Goal: Ask a question: Seek information or help from site administrators or community

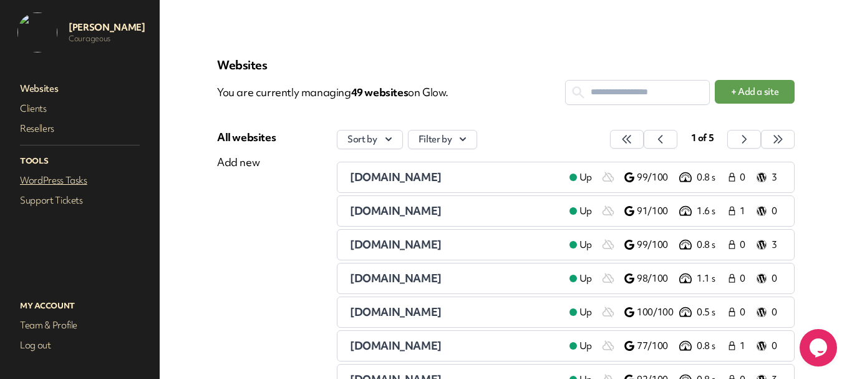
click at [70, 185] on link "WordPress Tasks" at bounding box center [79, 180] width 125 height 17
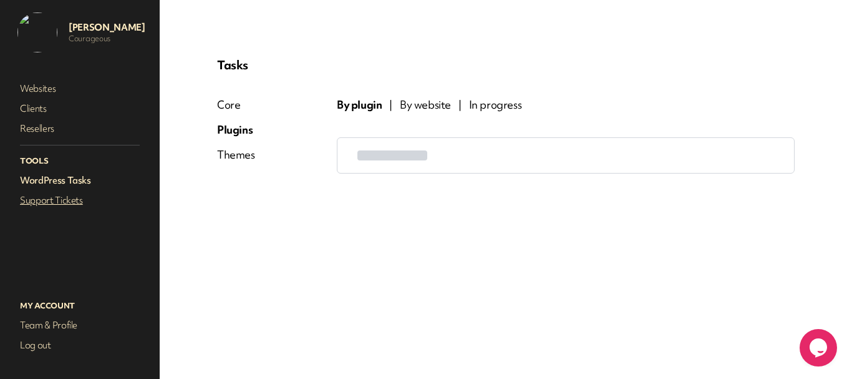
click at [66, 198] on link "Support Tickets" at bounding box center [79, 200] width 125 height 17
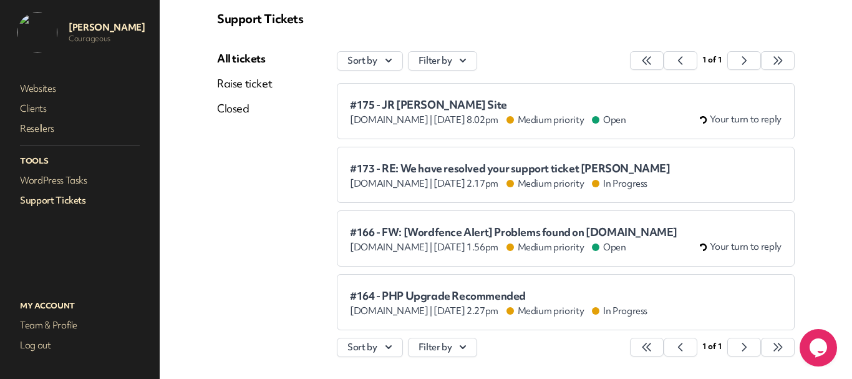
scroll to position [94, 0]
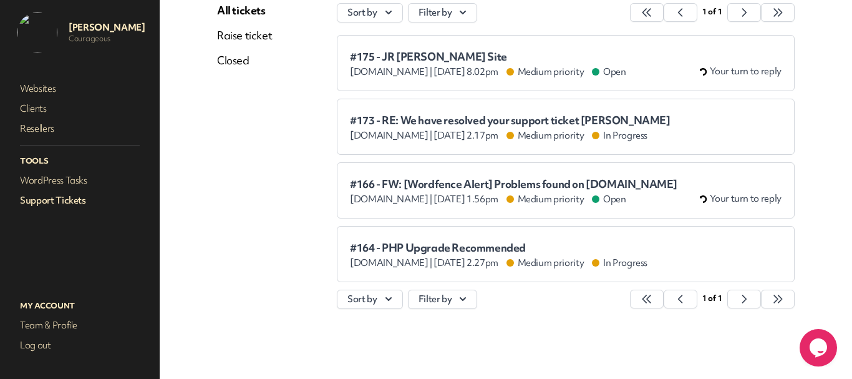
click at [406, 54] on span "#175 - JR [PERSON_NAME] Site" at bounding box center [488, 57] width 276 height 12
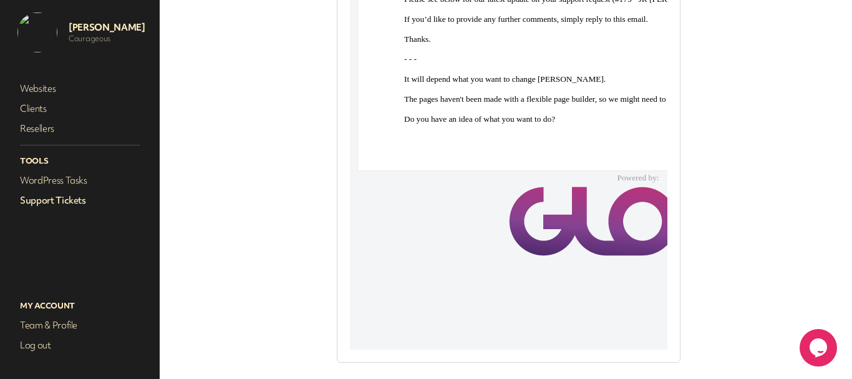
click at [74, 202] on link "Support Tickets" at bounding box center [79, 200] width 125 height 17
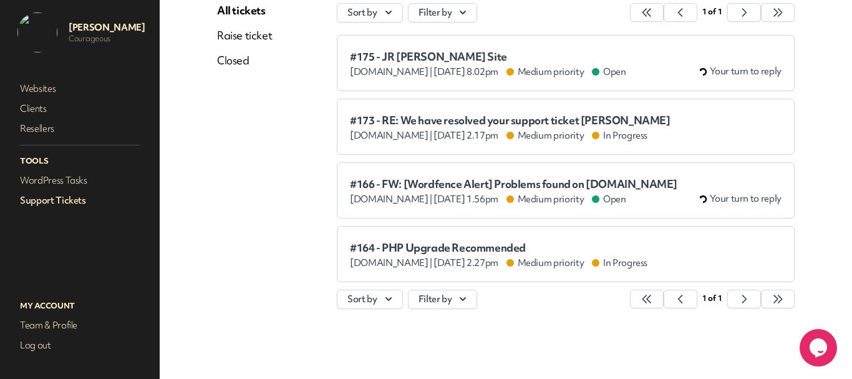
click at [803, 99] on div "Support Tickets All tickets Raise ticket Closed Sort by Filter by 1 of 1 #175 -…" at bounding box center [506, 142] width 638 height 413
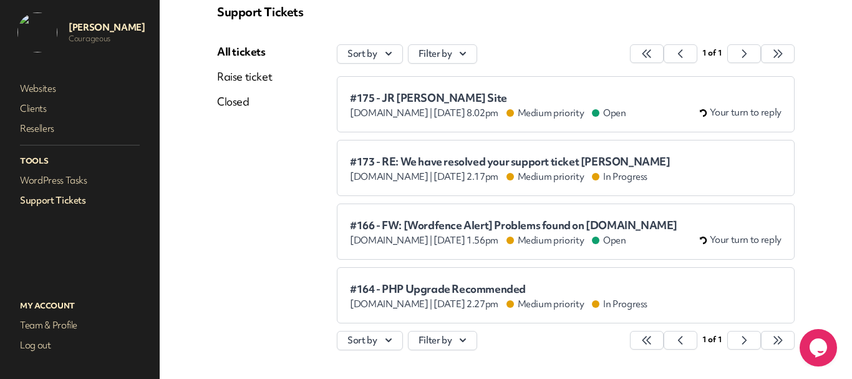
scroll to position [0, 0]
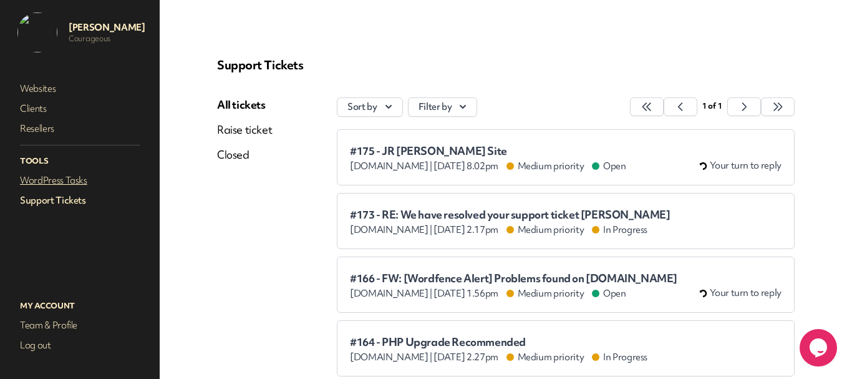
click at [50, 187] on link "WordPress Tasks" at bounding box center [79, 180] width 125 height 17
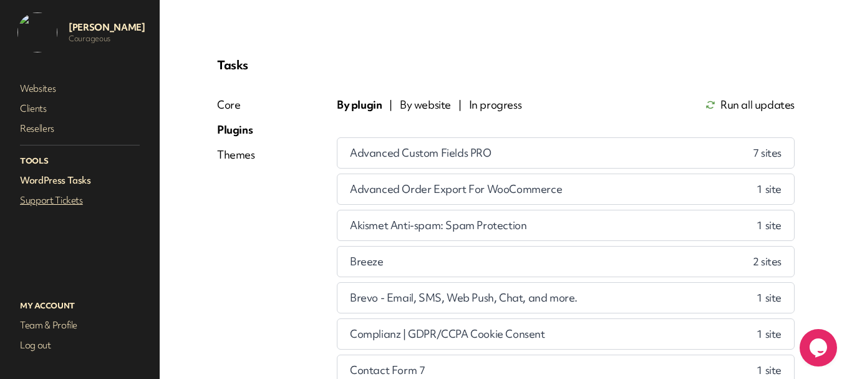
click at [39, 200] on link "Support Tickets" at bounding box center [79, 200] width 125 height 17
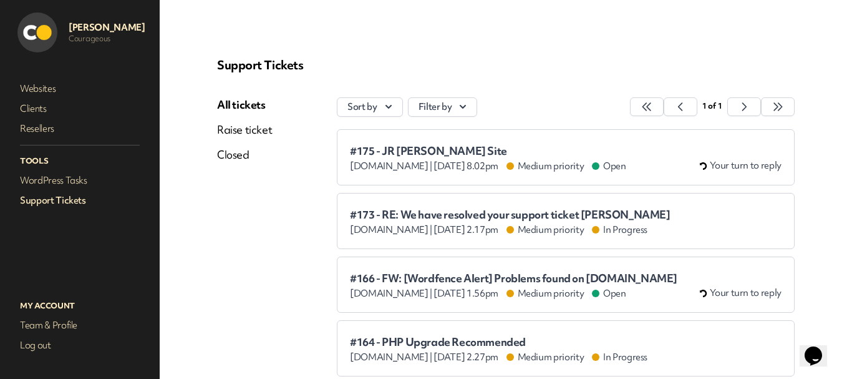
click at [235, 122] on link "Raise ticket" at bounding box center [244, 129] width 55 height 15
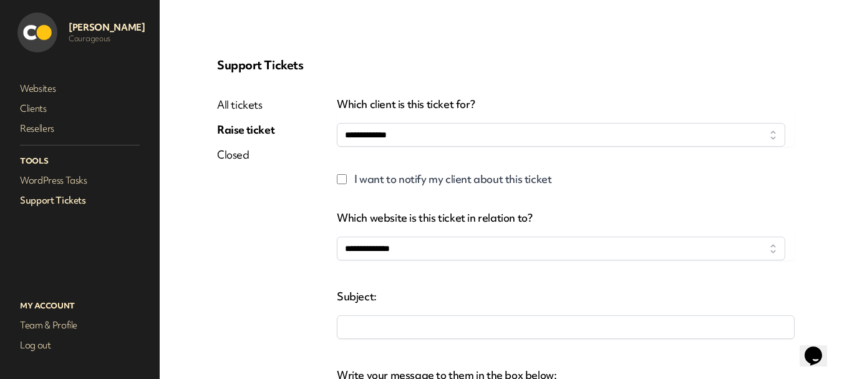
click at [237, 102] on link "All tickets" at bounding box center [245, 104] width 57 height 15
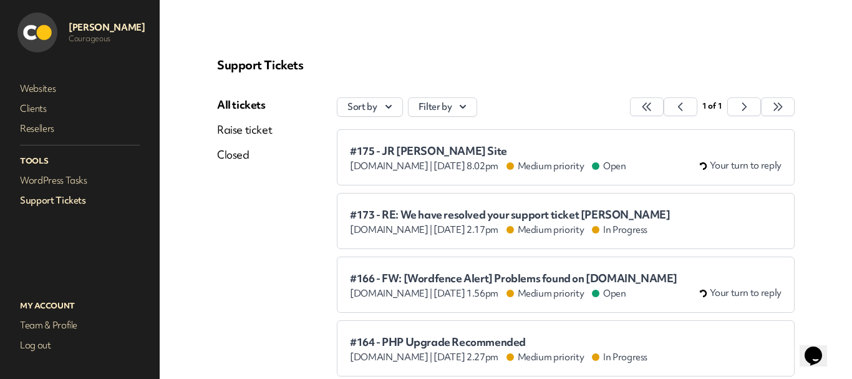
click at [235, 155] on link "Closed" at bounding box center [244, 154] width 55 height 15
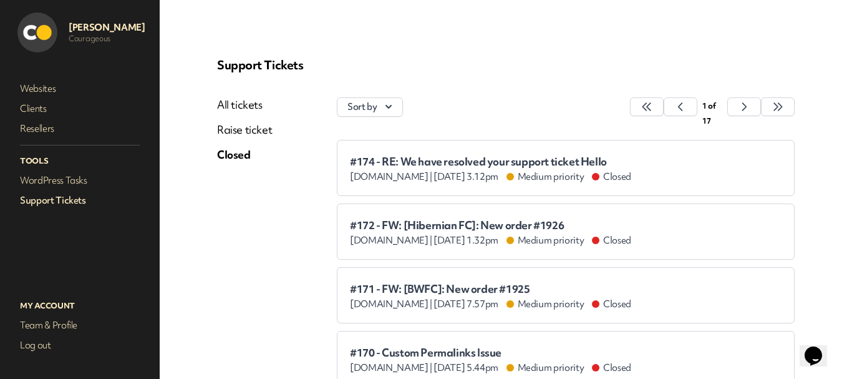
click at [240, 136] on link "Raise ticket" at bounding box center [244, 129] width 55 height 15
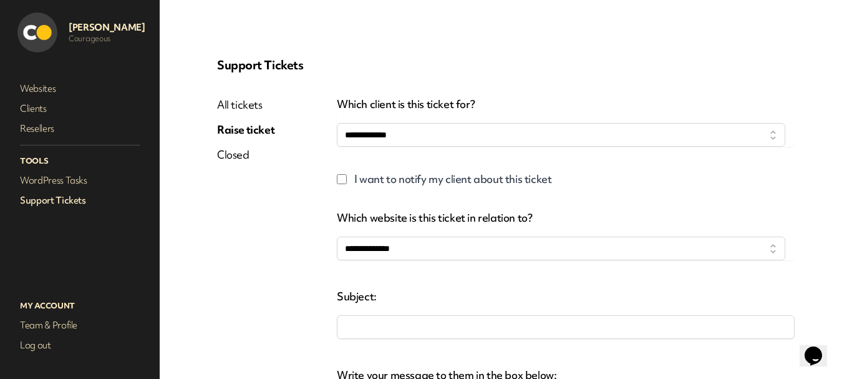
click at [240, 108] on link "All tickets" at bounding box center [245, 104] width 57 height 15
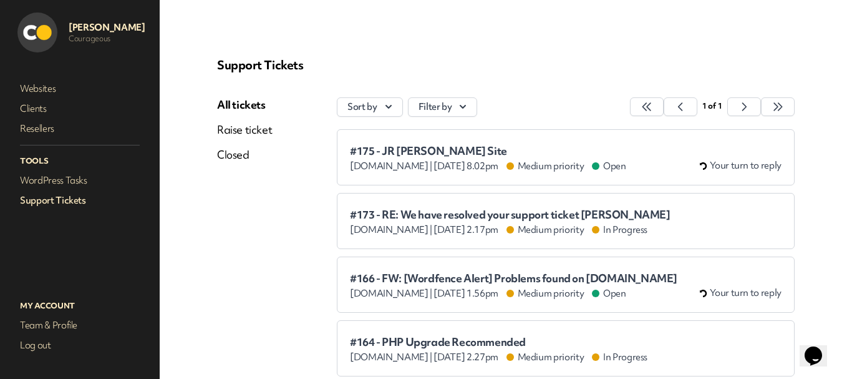
click at [253, 133] on link "Raise ticket" at bounding box center [244, 129] width 55 height 15
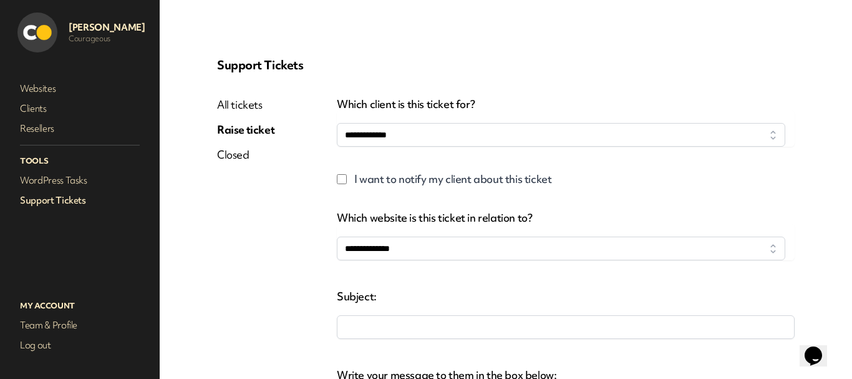
click at [243, 157] on link "Closed" at bounding box center [245, 154] width 57 height 15
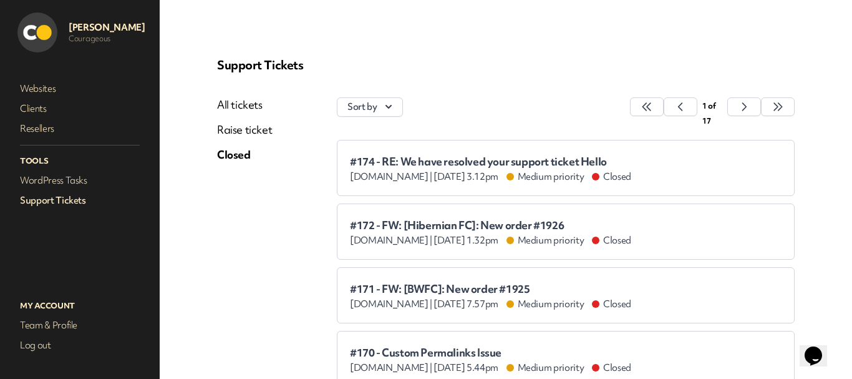
click at [234, 106] on link "All tickets" at bounding box center [244, 104] width 55 height 15
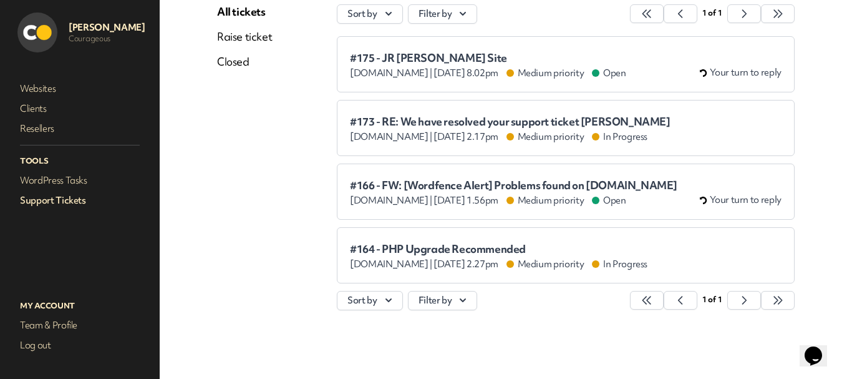
scroll to position [94, 0]
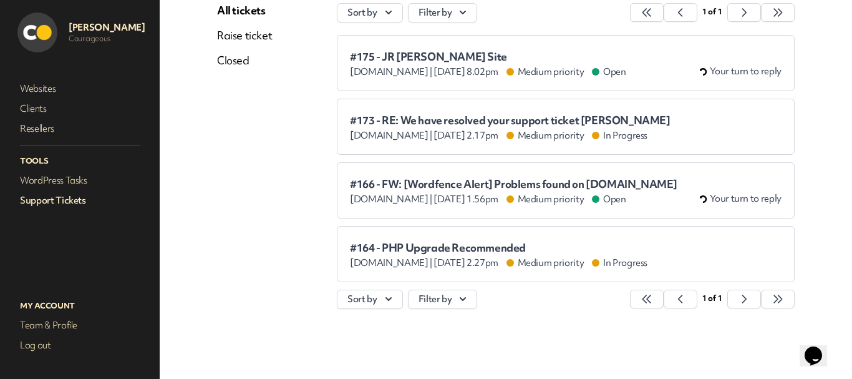
drag, startPoint x: 289, startPoint y: 202, endPoint x: 237, endPoint y: 203, distance: 51.8
click at [237, 203] on div "All tickets Raise ticket Closed" at bounding box center [244, 162] width 55 height 318
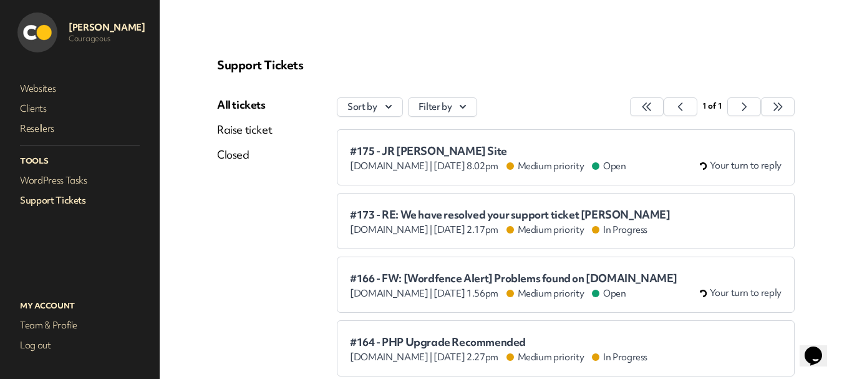
click at [471, 154] on span "#175 - JR [PERSON_NAME] Site" at bounding box center [488, 151] width 276 height 12
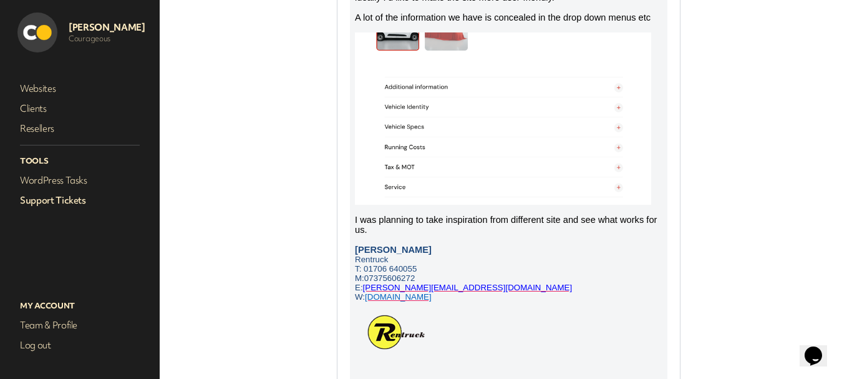
scroll to position [561, 0]
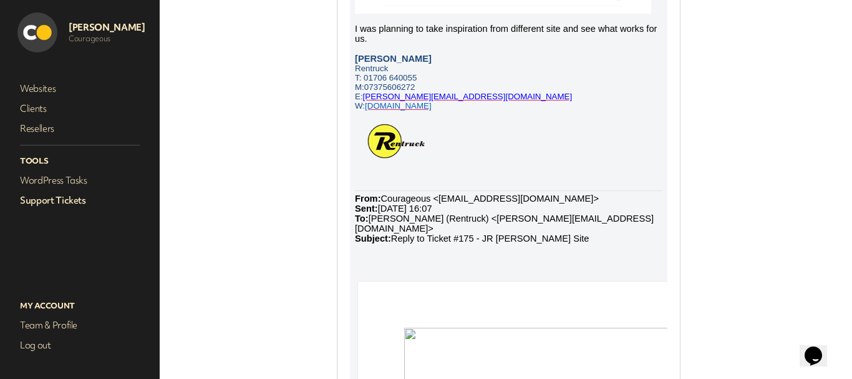
click at [54, 205] on link "Support Tickets" at bounding box center [79, 200] width 125 height 17
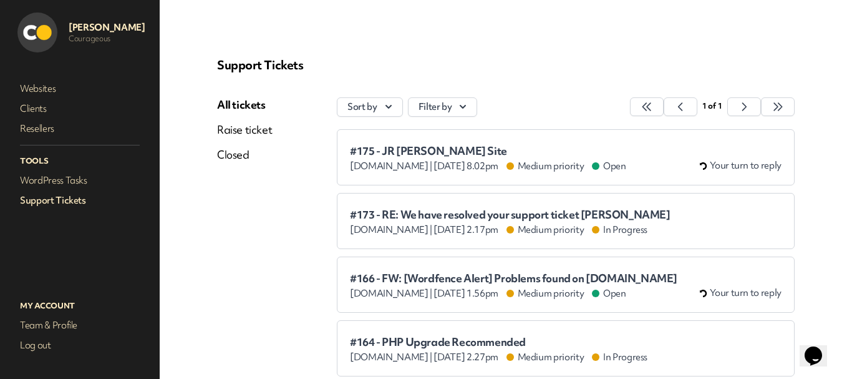
click at [273, 207] on div "All tickets Raise ticket Closed" at bounding box center [277, 256] width 120 height 318
click at [256, 130] on link "Raise ticket" at bounding box center [244, 129] width 55 height 15
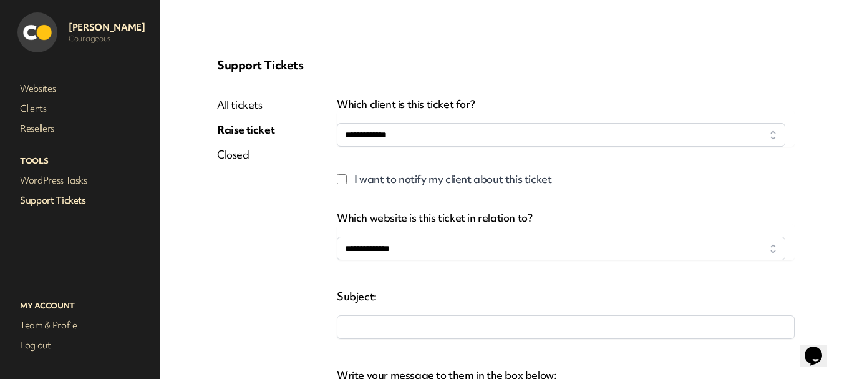
click at [244, 157] on link "Closed" at bounding box center [245, 154] width 57 height 15
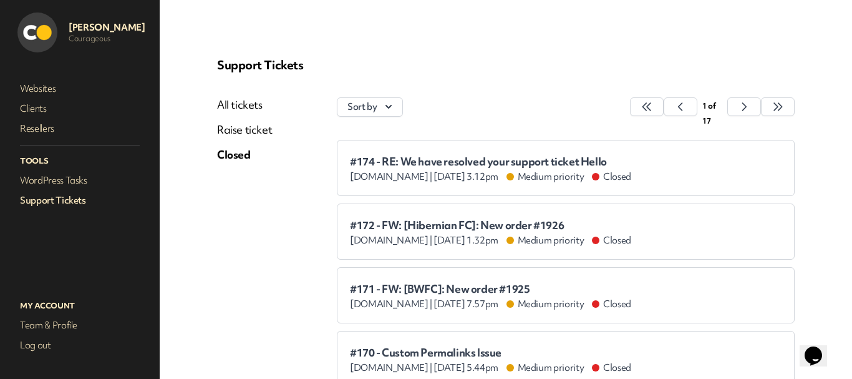
click at [256, 100] on link "All tickets" at bounding box center [244, 104] width 55 height 15
